Goal: Task Accomplishment & Management: Manage account settings

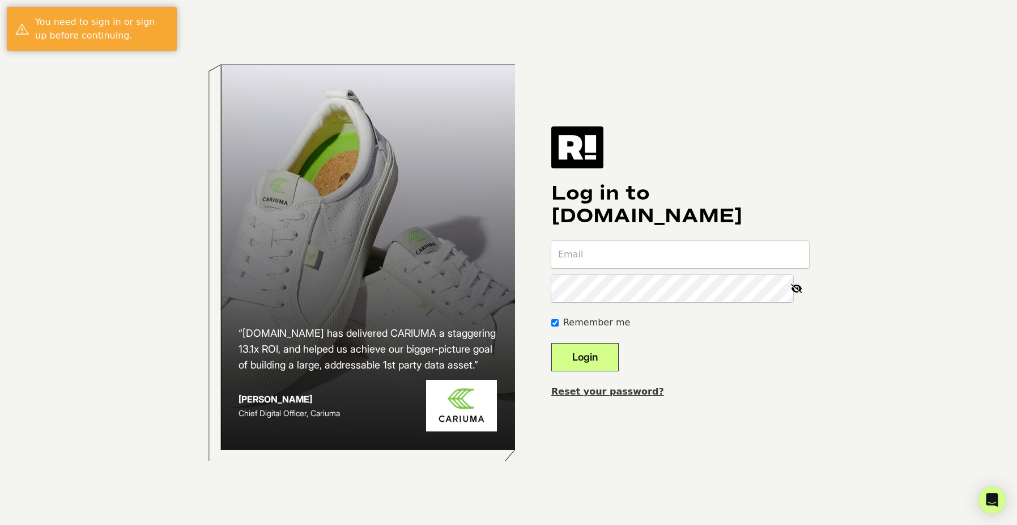
type input "dcontreras@erasdesignco.com"
click at [644, 364] on form "dcontreras@erasdesignco.com Remember me Login" at bounding box center [681, 306] width 258 height 130
click at [610, 355] on button "Login" at bounding box center [585, 357] width 67 height 28
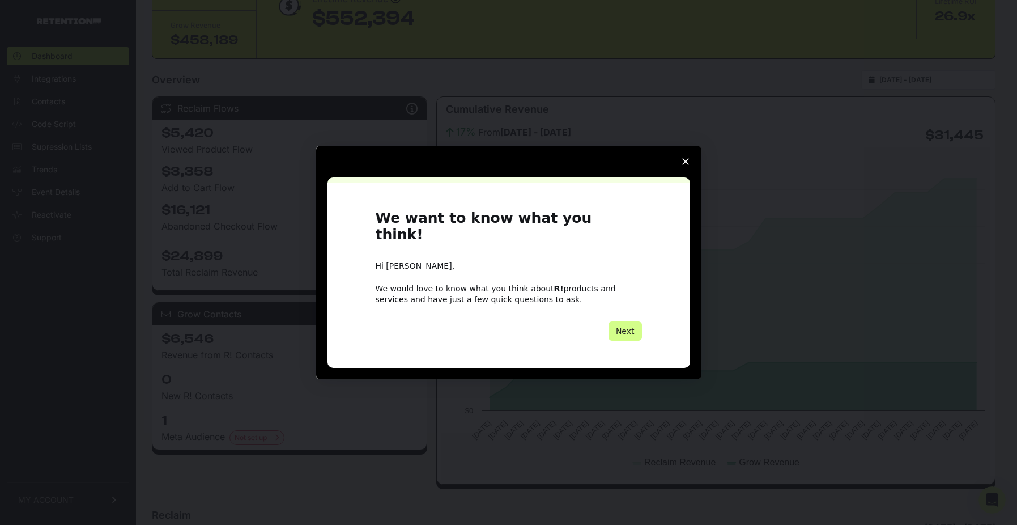
click at [684, 165] on polygon "Close survey" at bounding box center [685, 161] width 7 height 7
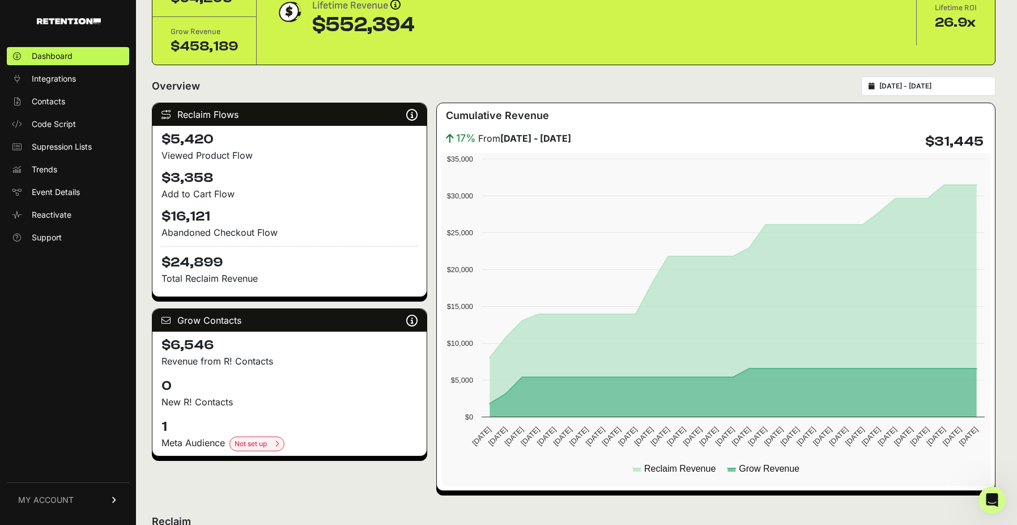
scroll to position [77, 0]
click at [908, 91] on input "[DATE] - [DATE]" at bounding box center [934, 86] width 109 height 9
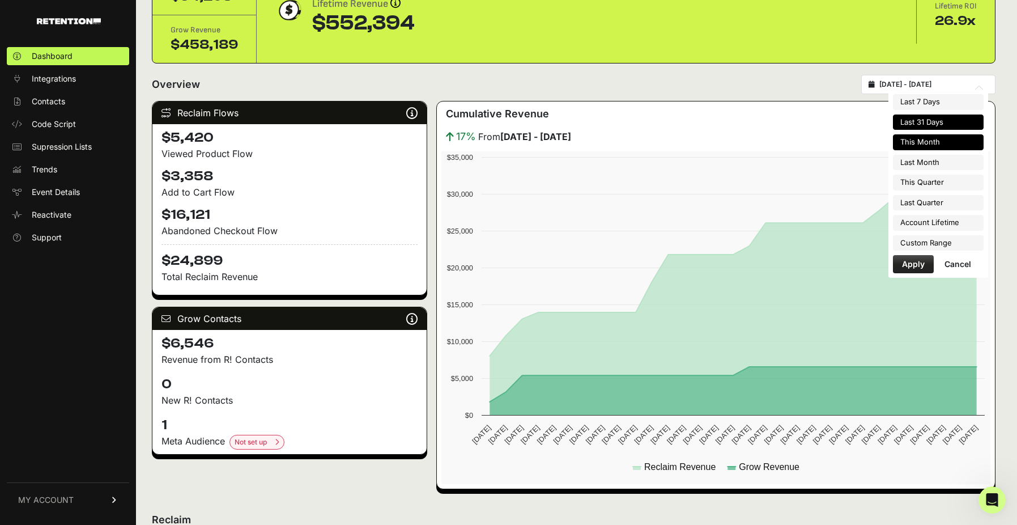
scroll to position [80, 0]
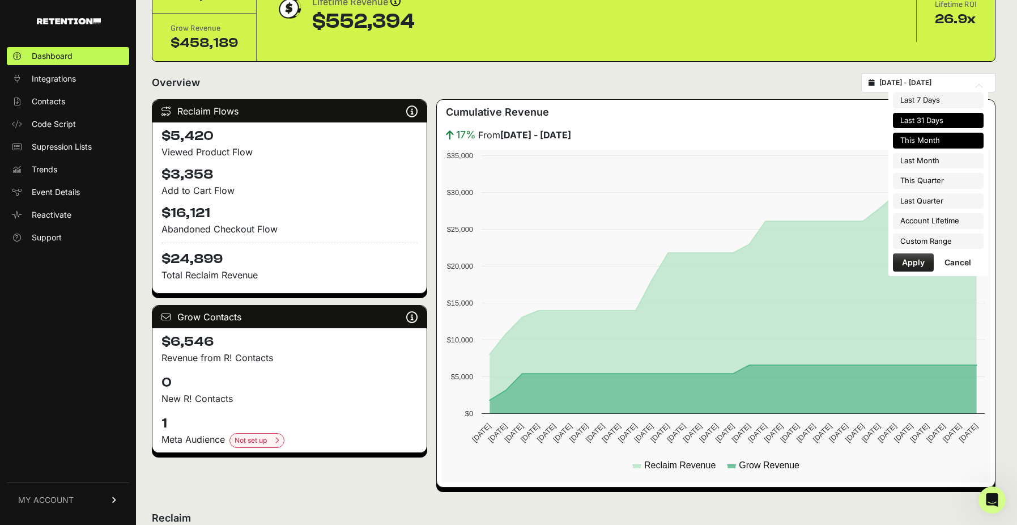
click at [898, 145] on li "This Month" at bounding box center [938, 141] width 91 height 16
type input "[DATE] - [DATE]"
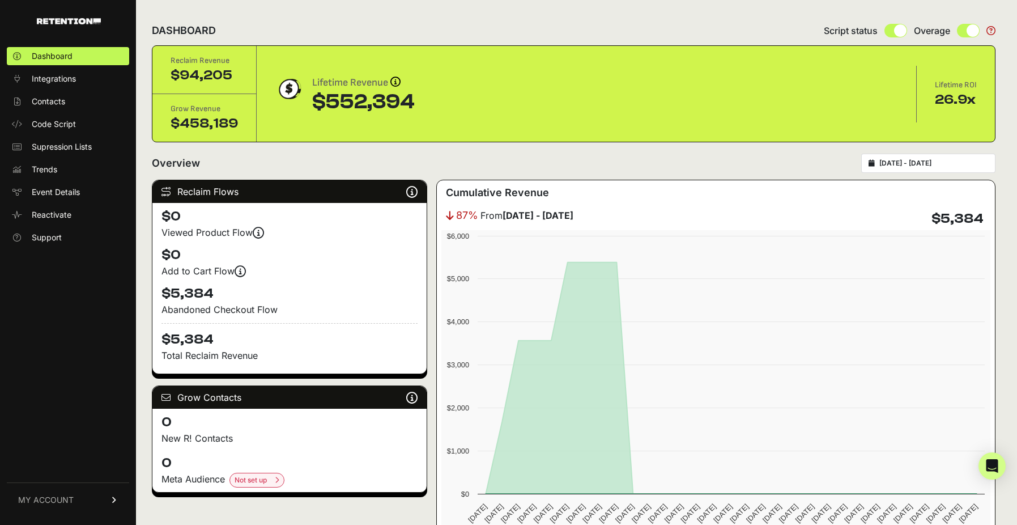
scroll to position [2, 0]
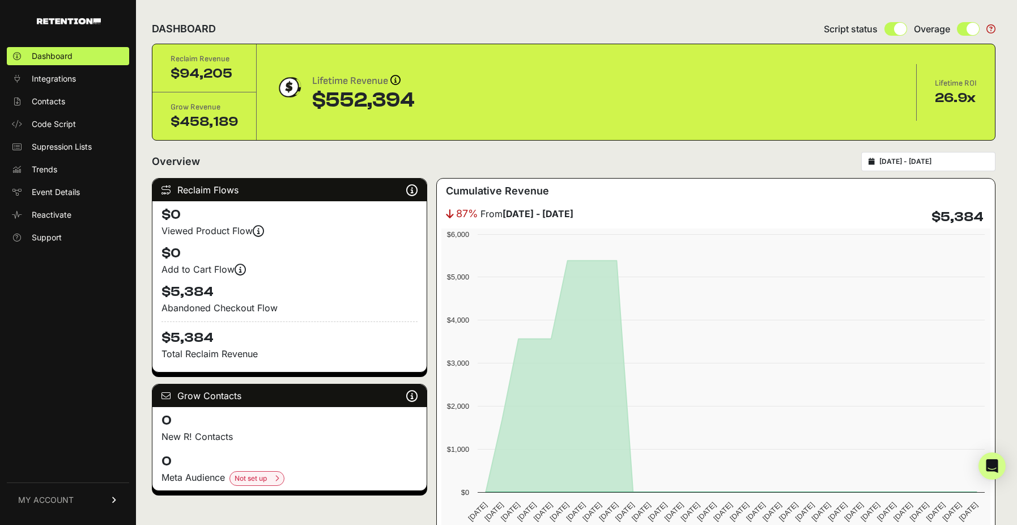
click at [913, 165] on input "[DATE] - [DATE]" at bounding box center [934, 161] width 109 height 9
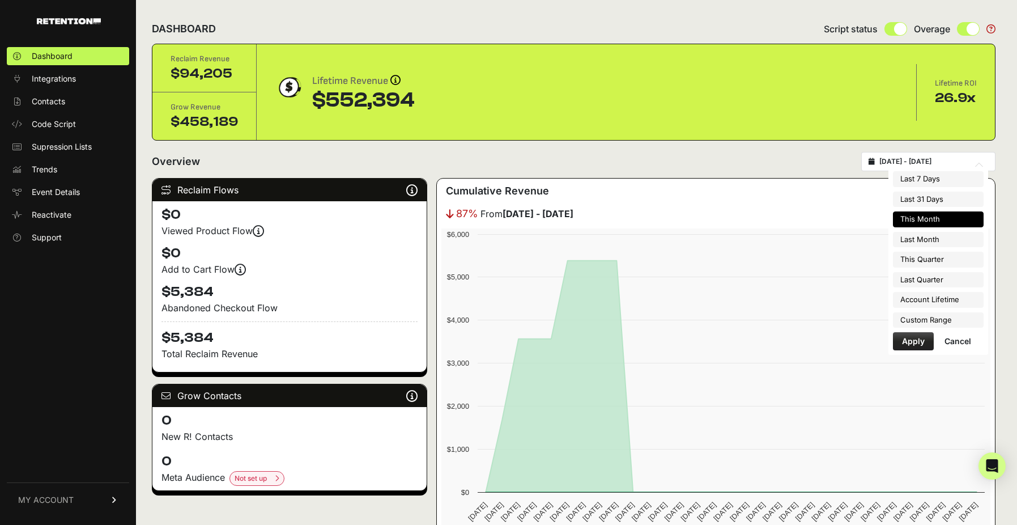
click at [747, 163] on div "Overview 2025-10-01 - 2025-10-31" at bounding box center [574, 161] width 844 height 19
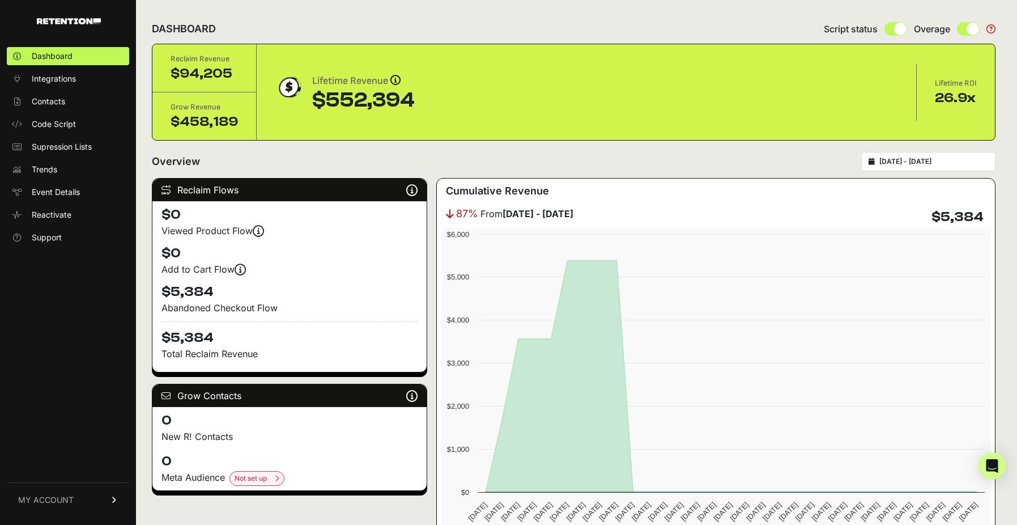
scroll to position [29, 0]
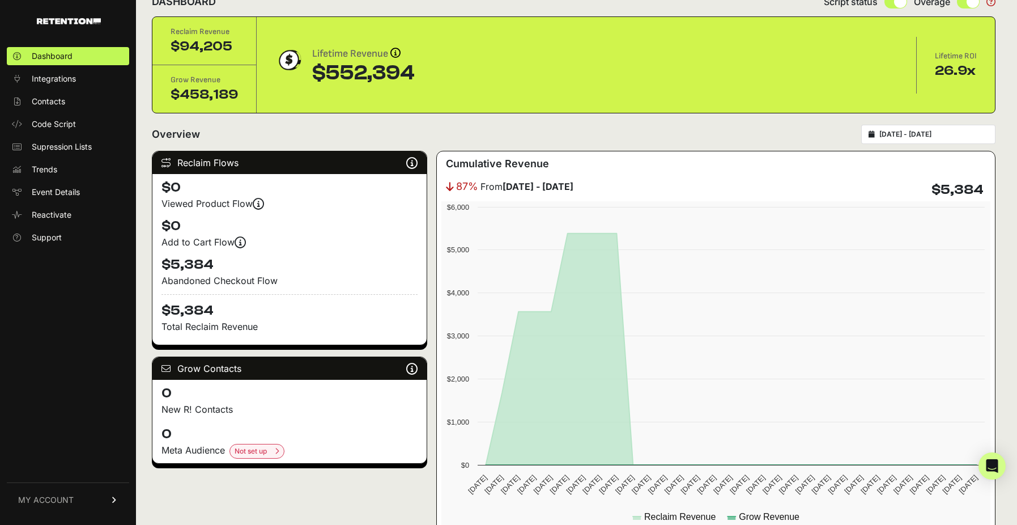
click at [893, 138] on input "[DATE] - [DATE]" at bounding box center [934, 134] width 109 height 9
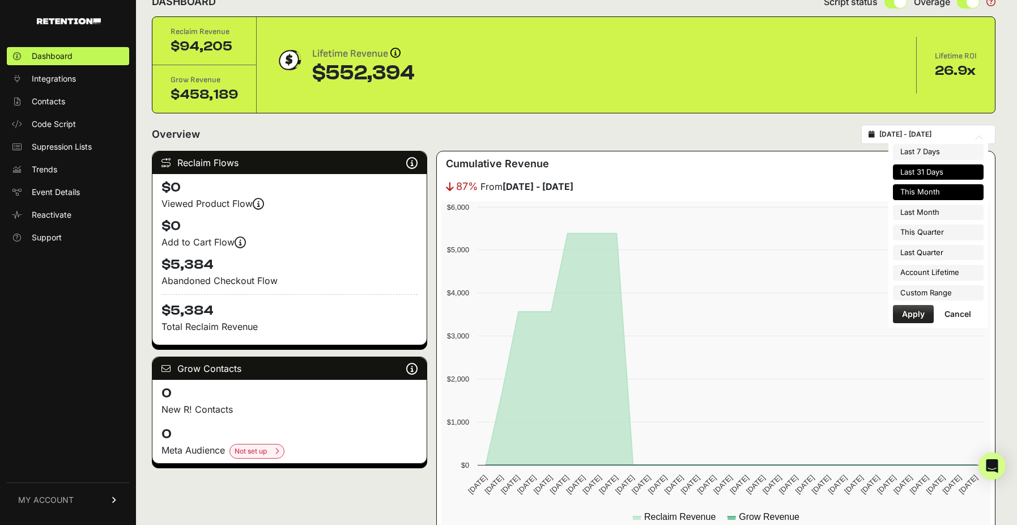
click at [911, 167] on li "Last 31 Days" at bounding box center [938, 172] width 91 height 16
type input "[DATE] - [DATE]"
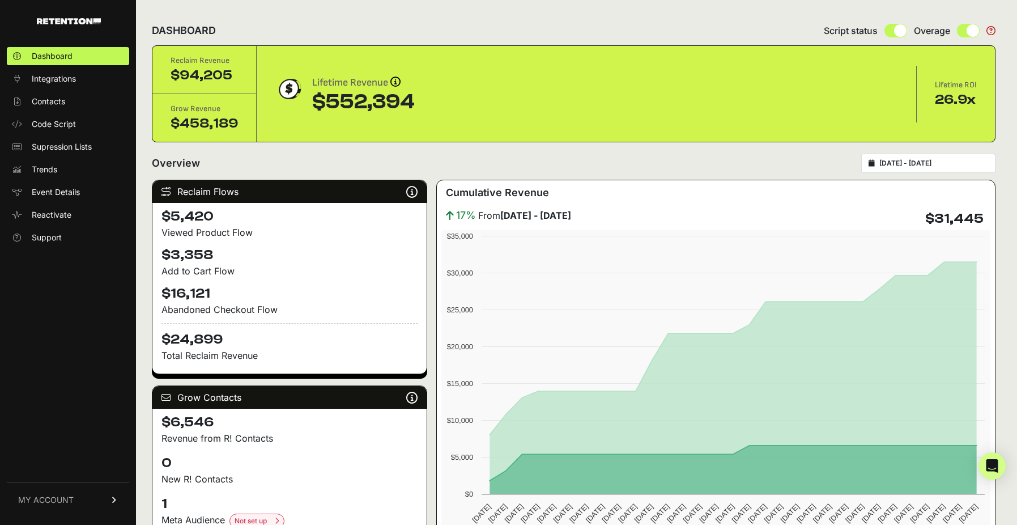
click at [911, 166] on input "[DATE] - [DATE]" at bounding box center [934, 163] width 109 height 9
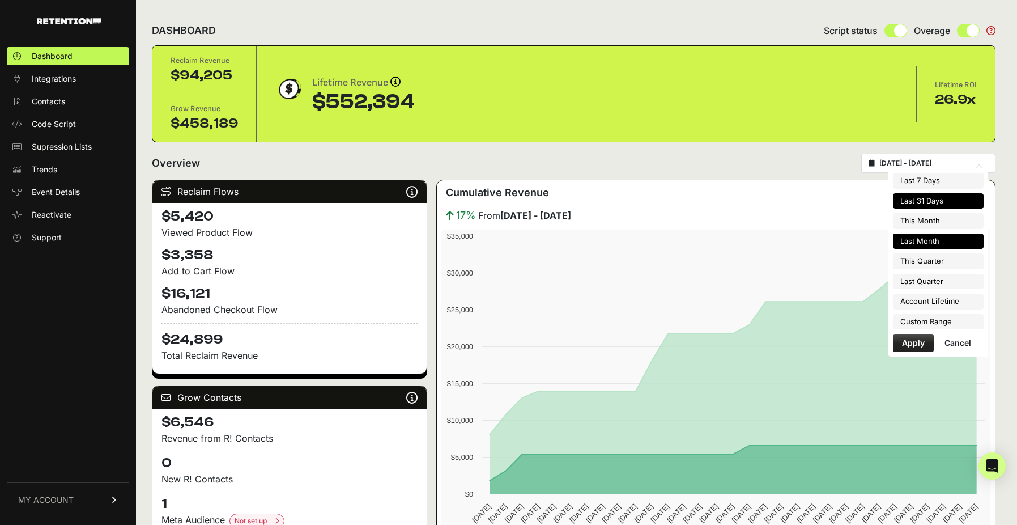
click at [896, 243] on li "Last Month" at bounding box center [938, 242] width 91 height 16
type input "2025-09-01 - 2025-09-30"
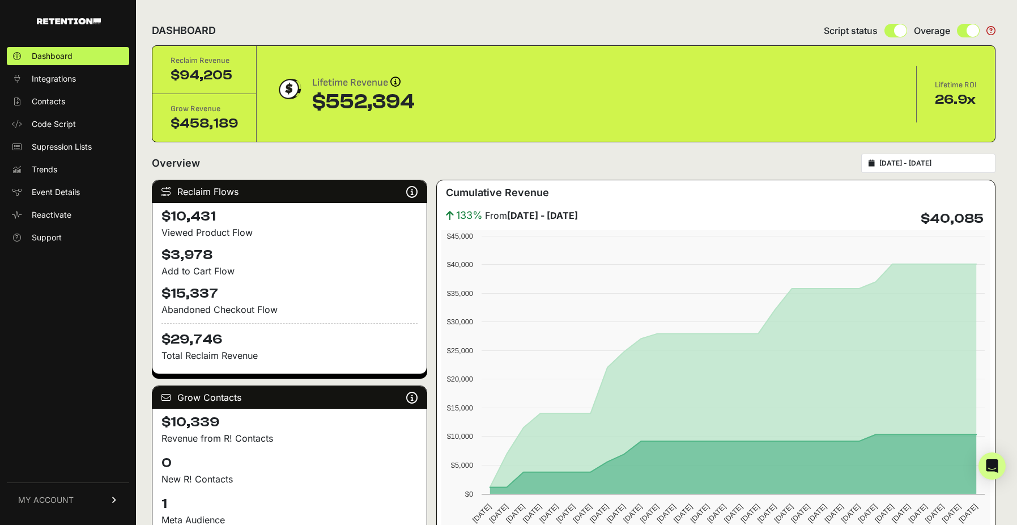
click at [896, 166] on input "[DATE] - [DATE]" at bounding box center [934, 163] width 109 height 9
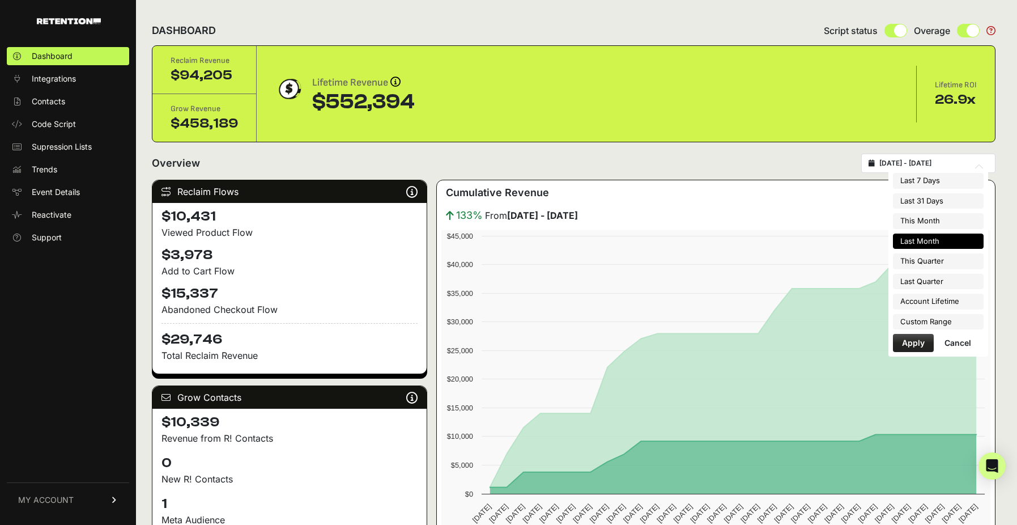
click at [814, 164] on div "Overview [DATE] - [DATE]" at bounding box center [574, 163] width 844 height 19
